Goal: Task Accomplishment & Management: Manage account settings

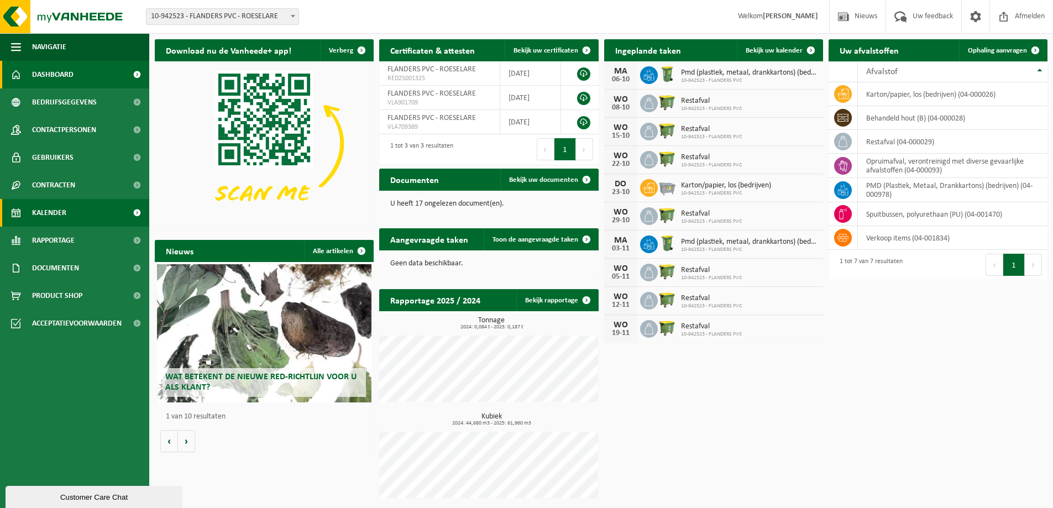
click at [62, 216] on span "Kalender" at bounding box center [49, 213] width 34 height 28
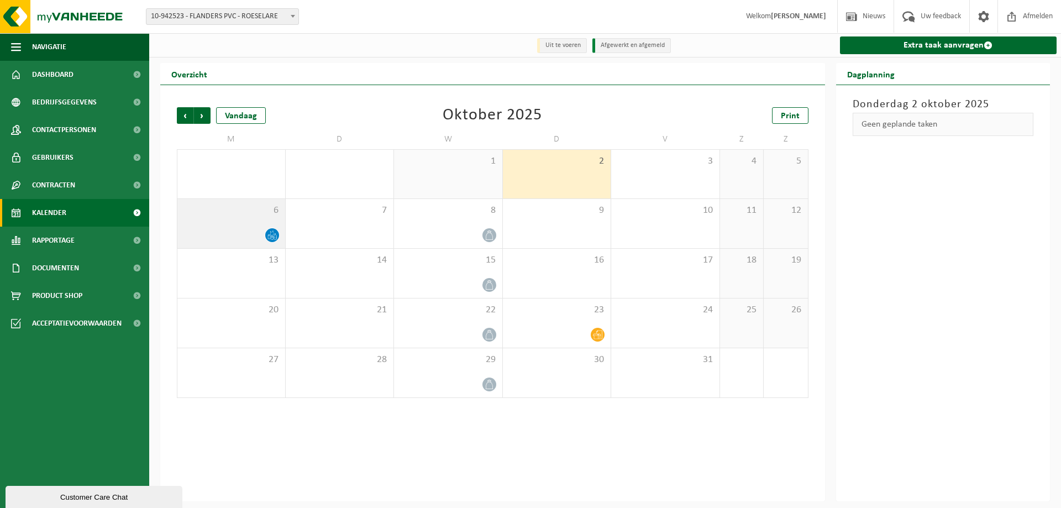
click at [257, 228] on div "6" at bounding box center [231, 223] width 108 height 49
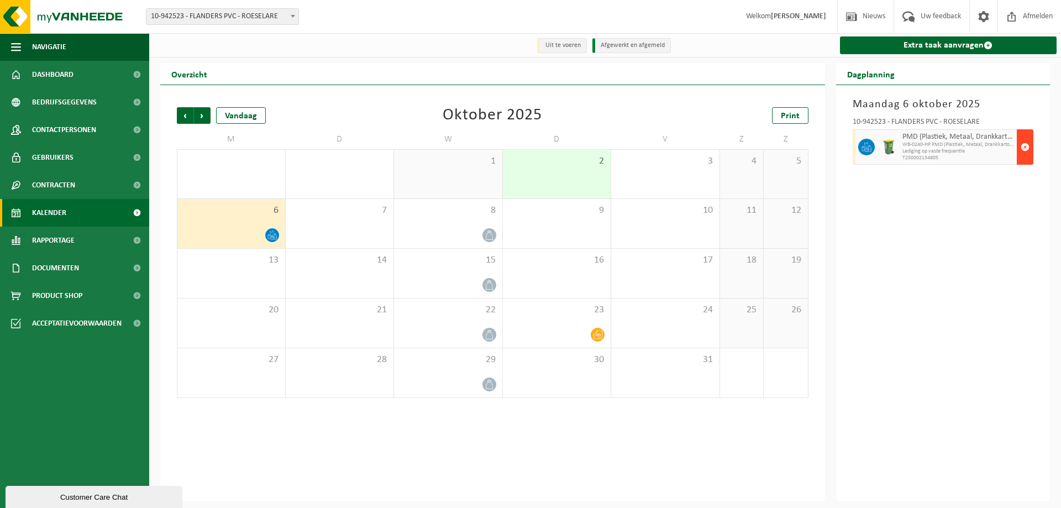
click at [1028, 144] on span "button" at bounding box center [1025, 147] width 9 height 22
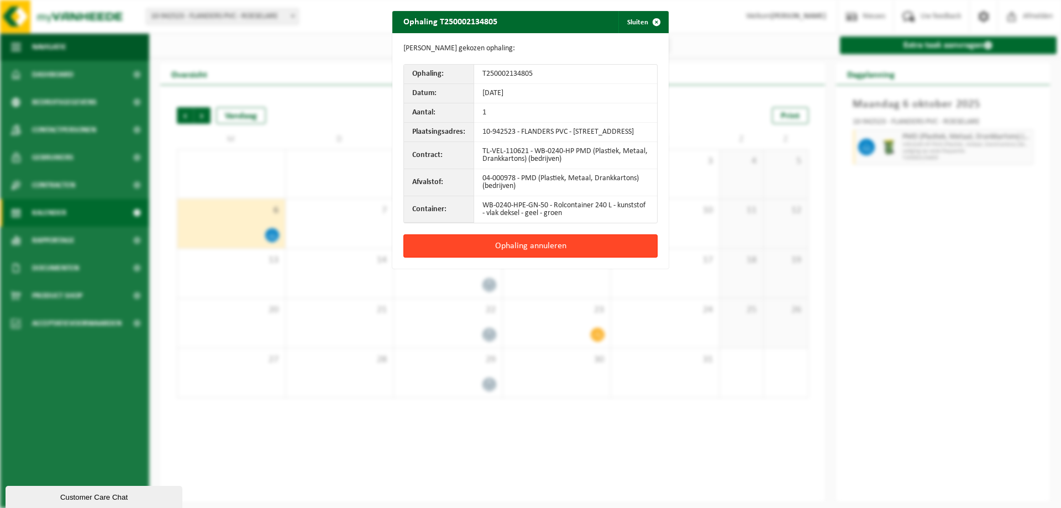
click at [562, 252] on button "Ophaling annuleren" at bounding box center [531, 245] width 254 height 23
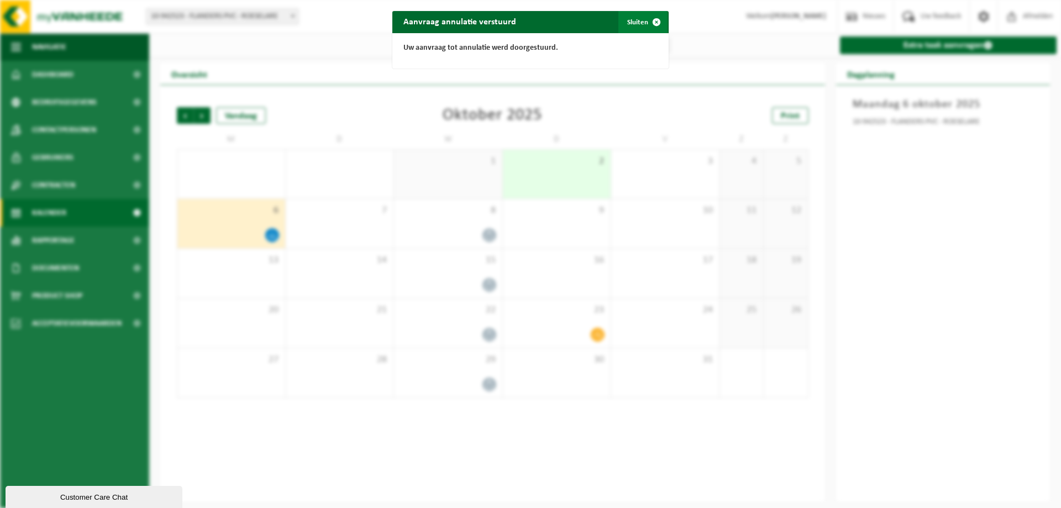
click at [650, 25] on span "button" at bounding box center [657, 22] width 22 height 22
